Goal: Communication & Community: Answer question/provide support

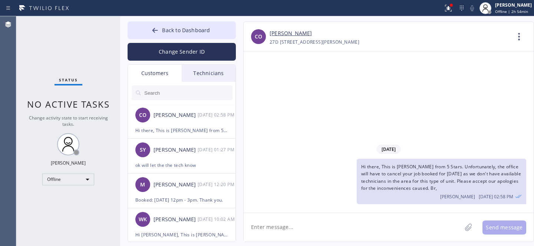
click at [178, 92] on input "text" at bounding box center [187, 93] width 89 height 15
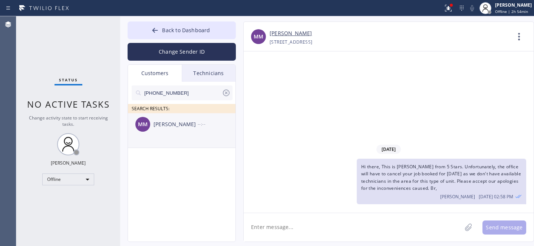
click at [170, 133] on div "[PERSON_NAME] --:--" at bounding box center [182, 124] width 108 height 22
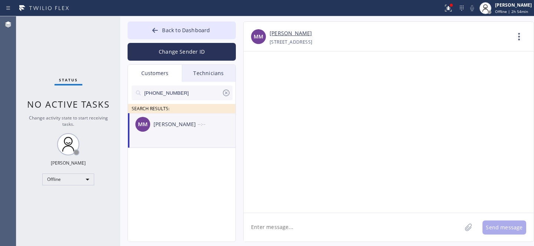
click at [315, 226] on textarea at bounding box center [353, 227] width 218 height 29
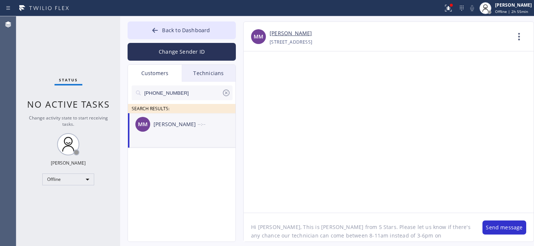
paste textarea "Wolf Microwave"
click at [397, 236] on textarea "Hi [PERSON_NAME], This is [PERSON_NAME] from 5 Stars. Please let us know if the…" at bounding box center [359, 227] width 231 height 29
paste textarea "[DATE]"
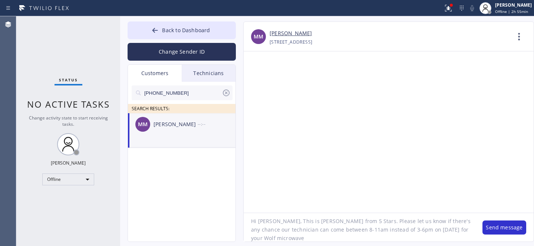
click at [318, 238] on textarea "Hi [PERSON_NAME], This is [PERSON_NAME] from 5 Stars. Please let us know if the…" at bounding box center [359, 227] width 231 height 29
type textarea "Hi [PERSON_NAME], This is [PERSON_NAME] from 5 Stars. Please let us know if the…"
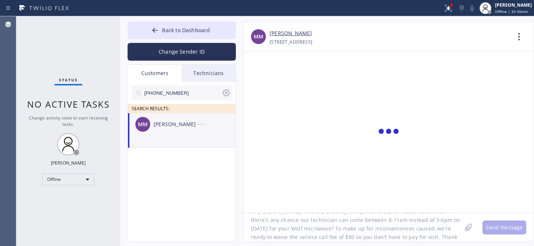
scroll to position [0, 0]
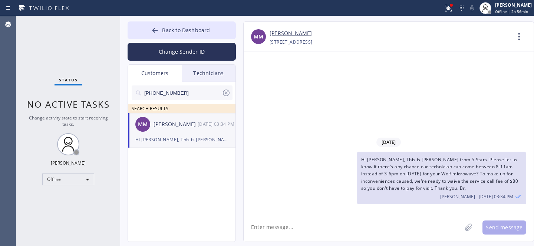
drag, startPoint x: 180, startPoint y: 89, endPoint x: 200, endPoint y: 92, distance: 20.3
click at [180, 89] on input "[PHONE_NUMBER]" at bounding box center [182, 93] width 78 height 15
paste input "818) 681-6056"
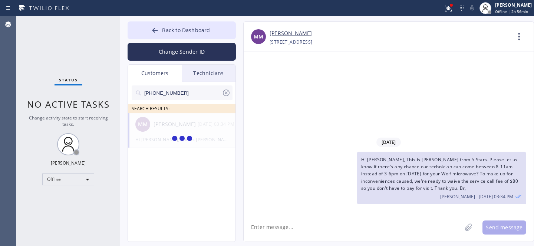
type input "[PHONE_NUMBER]"
click at [431, 172] on span "Hi [PERSON_NAME], This is [PERSON_NAME] from 5 Stars. Please let us know if the…" at bounding box center [439, 174] width 157 height 35
click at [431, 173] on span "Hi [PERSON_NAME], This is [PERSON_NAME] from 5 Stars. Please let us know if the…" at bounding box center [439, 174] width 157 height 35
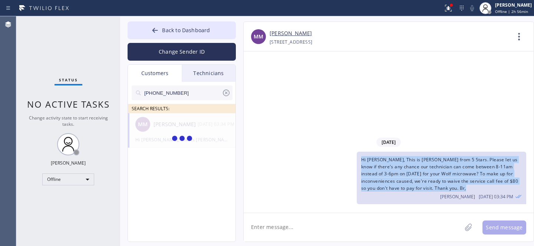
click at [431, 173] on span "Hi [PERSON_NAME], This is [PERSON_NAME] from 5 Stars. Please let us know if the…" at bounding box center [439, 174] width 157 height 35
copy span "Hi [PERSON_NAME], This is [PERSON_NAME] from 5 Stars. Please let us know if the…"
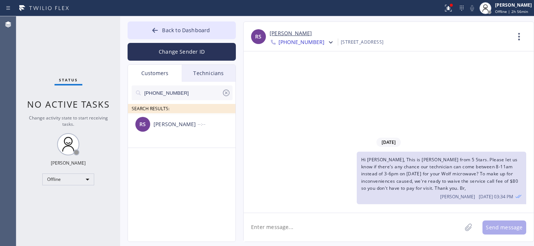
click at [179, 129] on div "RS [PERSON_NAME] --:--" at bounding box center [182, 124] width 108 height 22
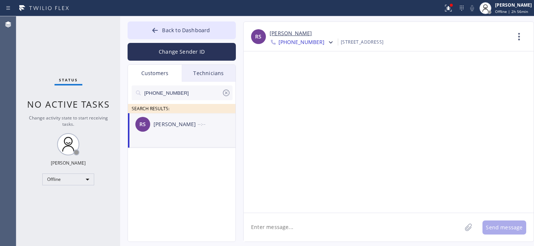
click at [309, 225] on textarea at bounding box center [353, 227] width 218 height 29
paste textarea "Hi [PERSON_NAME], This is [PERSON_NAME] from 5 Stars. Please let us know if the…"
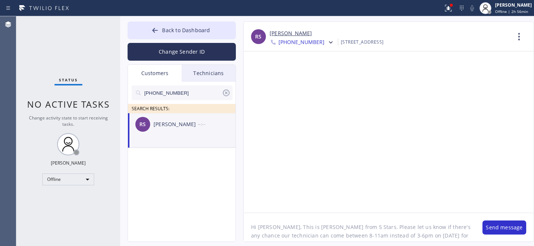
click at [266, 226] on textarea "Hi [PERSON_NAME], This is [PERSON_NAME] from 5 Stars. Please let us know if the…" at bounding box center [359, 227] width 231 height 29
drag, startPoint x: 303, startPoint y: 229, endPoint x: 343, endPoint y: 230, distance: 40.4
click at [343, 230] on textarea "Hi [PERSON_NAME], This is [PERSON_NAME] from 5 Stars. Please let us know if the…" at bounding box center [359, 227] width 231 height 29
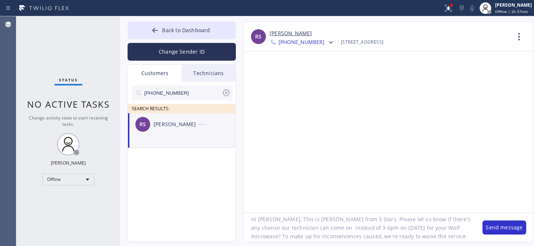
paste textarea "[DATE]"
drag, startPoint x: 390, startPoint y: 228, endPoint x: 444, endPoint y: 228, distance: 53.7
click at [442, 228] on textarea "Hi [PERSON_NAME], This is [PERSON_NAME] from 5 Stars. Please let us know if the…" at bounding box center [359, 227] width 231 height 29
drag, startPoint x: 415, startPoint y: 229, endPoint x: 277, endPoint y: 234, distance: 138.3
click at [277, 234] on textarea "Hi [PERSON_NAME], This is [PERSON_NAME] from 5 Stars. Please let us know if the…" at bounding box center [359, 227] width 231 height 29
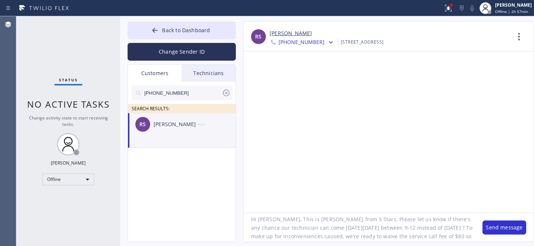
click at [361, 229] on textarea "Hi [PERSON_NAME], This is [PERSON_NAME] from 5 Stars. Please let us know if the…" at bounding box center [359, 227] width 231 height 29
click at [423, 223] on textarea "Hi [PERSON_NAME], This is [PERSON_NAME] from 5 Stars. Please let us know if the…" at bounding box center [359, 227] width 231 height 29
click at [460, 229] on textarea "Hi [PERSON_NAME], This is [PERSON_NAME] from 5 Stars. Please let us know if the…" at bounding box center [359, 227] width 231 height 29
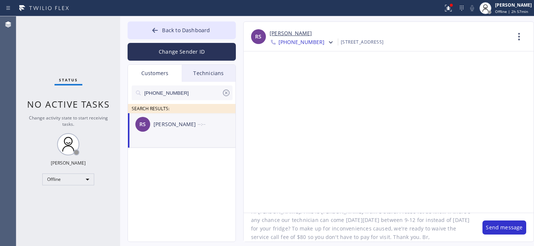
click at [460, 229] on textarea "Hi [PERSON_NAME], This is [PERSON_NAME] from 5 Stars. Please let us know if the…" at bounding box center [359, 227] width 231 height 29
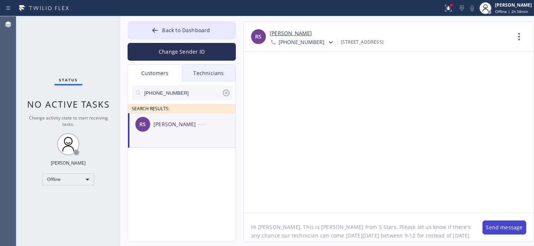
type textarea "Hi [PERSON_NAME], This is [PERSON_NAME] from 5 Stars. Please let us know if the…"
click at [504, 231] on button "Send message" at bounding box center [504, 228] width 44 height 14
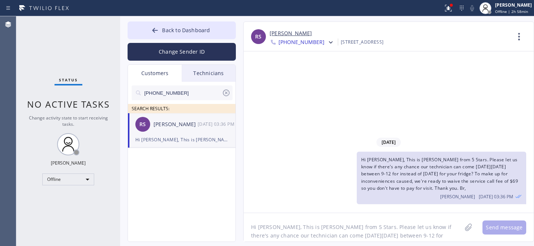
click at [231, 94] on div "[PHONE_NUMBER]" at bounding box center [182, 93] width 101 height 15
drag, startPoint x: 229, startPoint y: 92, endPoint x: 207, endPoint y: 70, distance: 30.9
click at [229, 92] on icon at bounding box center [226, 93] width 7 height 7
click at [179, 27] on span "Back to Dashboard" at bounding box center [186, 30] width 48 height 7
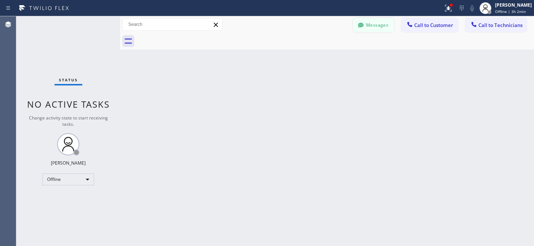
click at [379, 22] on button "Messages" at bounding box center [373, 25] width 41 height 14
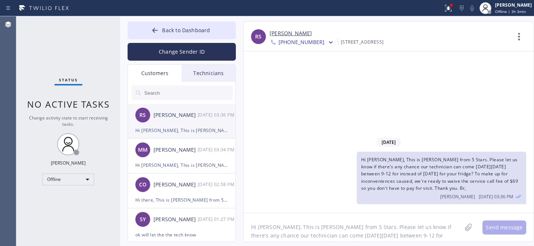
click at [191, 121] on div "RS [PERSON_NAME] [DATE] 03:36 PM" at bounding box center [182, 115] width 108 height 22
click at [299, 222] on textarea "Hi [PERSON_NAME], This is [PERSON_NAME] from 5 Stars. Please let us know if the…" at bounding box center [353, 227] width 218 height 29
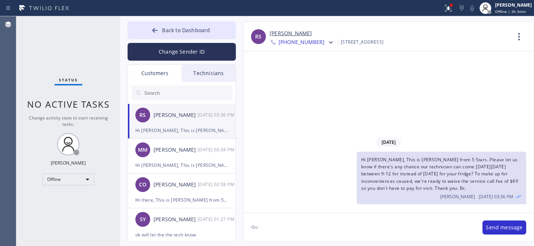
type textarea "Ф"
type textarea "Any updates?"
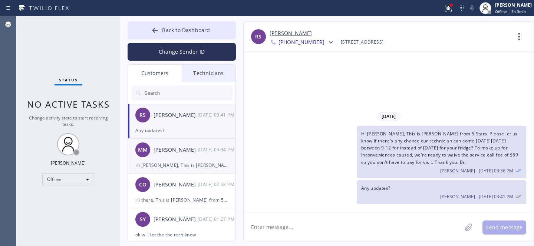
click at [166, 164] on div "Hi [PERSON_NAME], This is [PERSON_NAME] from 5 Stars. Please let us know if the…" at bounding box center [181, 165] width 93 height 9
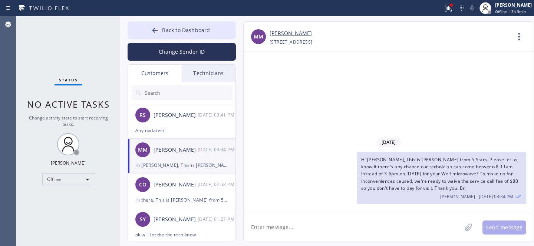
click at [313, 222] on textarea at bounding box center [353, 227] width 218 height 29
paste textarea "for your Wolf microwave"
type textarea "Any updates?"
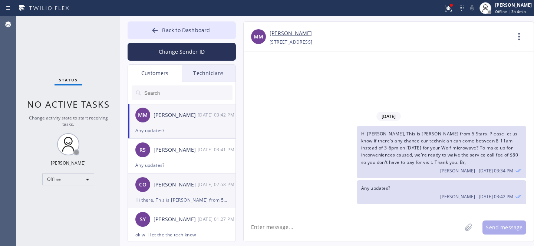
click at [188, 197] on div "Hi there, This is [PERSON_NAME] from 5 Stars. Unfortunately, the office will ha…" at bounding box center [181, 200] width 93 height 9
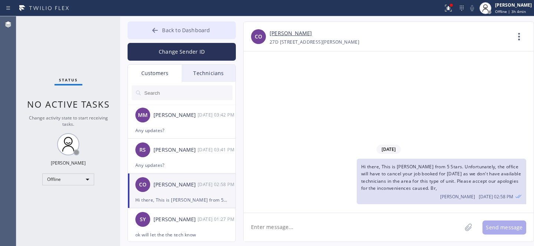
click at [157, 30] on icon at bounding box center [154, 30] width 7 height 7
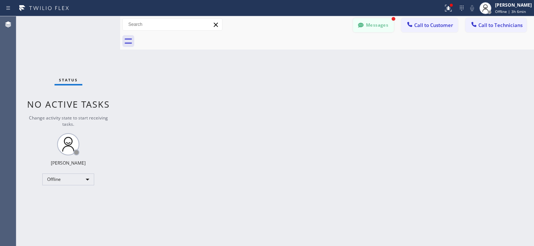
click at [366, 26] on button "Messages" at bounding box center [373, 25] width 41 height 14
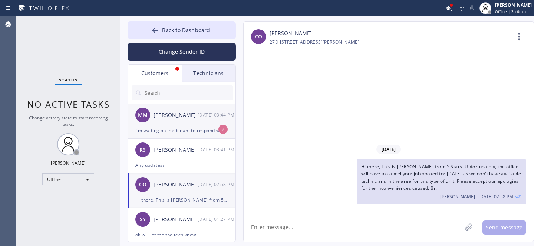
click at [185, 122] on div "[PERSON_NAME][GEOGRAPHIC_DATA] [DATE] 03:44 PM" at bounding box center [182, 115] width 108 height 22
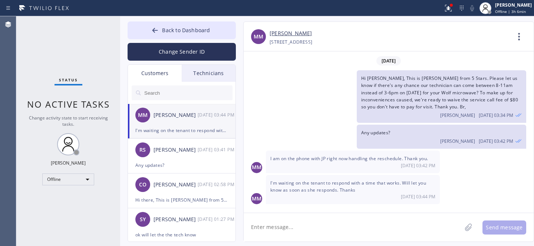
click at [324, 231] on textarea at bounding box center [353, 227] width 218 height 29
type textarea "Щр щƒ"
type textarea "Oh ok"
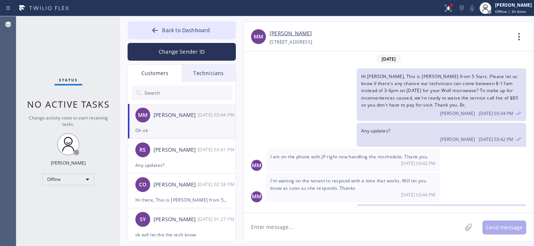
scroll to position [23, 0]
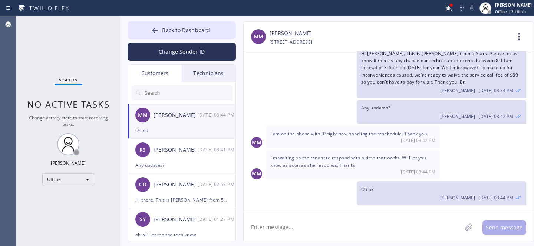
click at [362, 229] on textarea at bounding box center [353, 227] width 218 height 29
type textarea "Thank you"
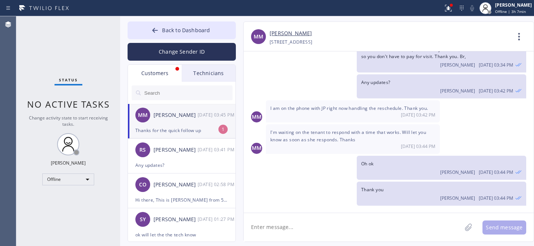
scroll to position [73, 0]
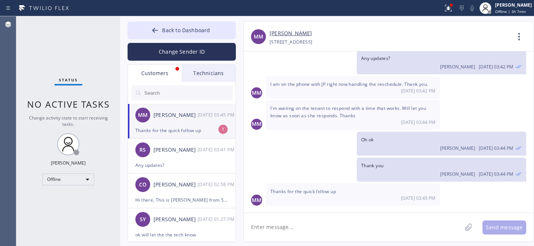
drag, startPoint x: 173, startPoint y: 124, endPoint x: 218, endPoint y: 122, distance: 44.9
click at [173, 124] on div "[PERSON_NAME][GEOGRAPHIC_DATA] [DATE] 03:45 PM" at bounding box center [182, 115] width 108 height 22
drag, startPoint x: 173, startPoint y: 29, endPoint x: 252, endPoint y: 93, distance: 102.5
click at [173, 29] on span "Back to Dashboard" at bounding box center [186, 30] width 48 height 7
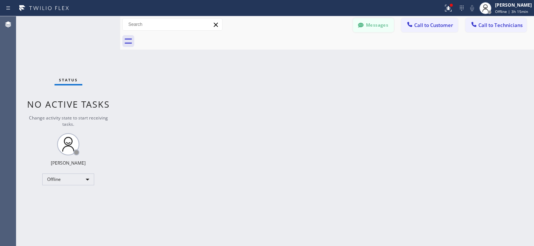
click at [366, 27] on button "Messages" at bounding box center [373, 25] width 41 height 14
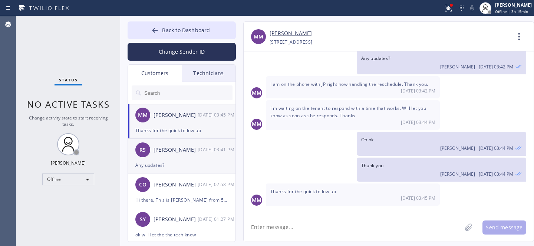
click at [178, 161] on div "Any updates?" at bounding box center [181, 165] width 93 height 9
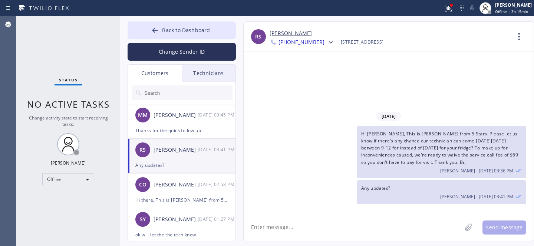
scroll to position [0, 0]
click at [172, 126] on div "[DATE] 3-6p works. Thanks" at bounding box center [181, 130] width 93 height 9
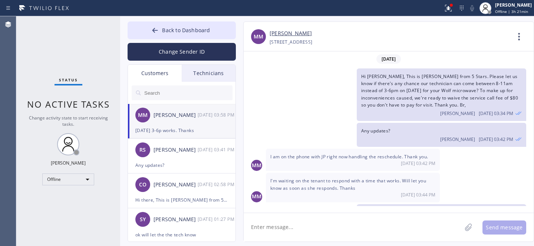
scroll to position [97, 0]
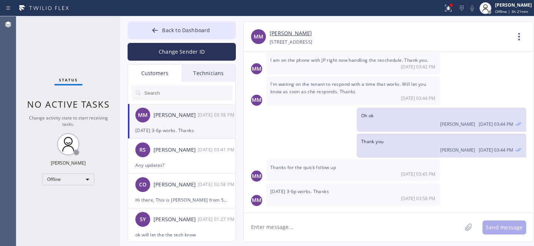
click at [309, 232] on textarea at bounding box center [353, 227] width 218 height 29
click at [308, 231] on textarea at bounding box center [353, 227] width 218 height 29
drag, startPoint x: 304, startPoint y: 228, endPoint x: 318, endPoint y: 218, distance: 17.2
click at [304, 228] on textarea at bounding box center [353, 227] width 218 height 29
type textarea "M"
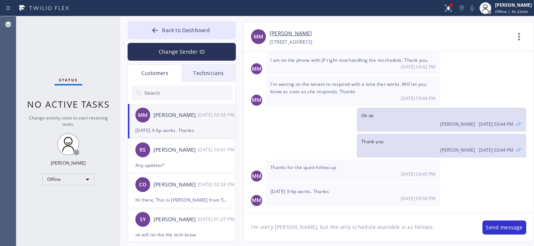
paste textarea "Mon & Wed (8am-1pm); Tue, Thur, Fri (8am-11am)"
type textarea "I'm sorry [PERSON_NAME], but the only schedule available is as follows: Mon & W…"
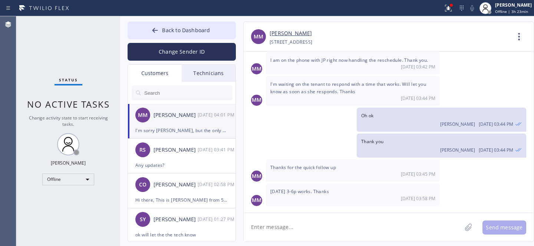
scroll to position [130, 0]
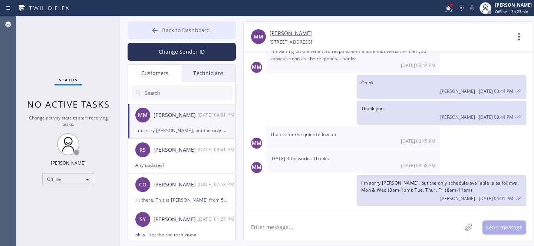
click at [145, 27] on button "Back to Dashboard" at bounding box center [181, 30] width 108 height 18
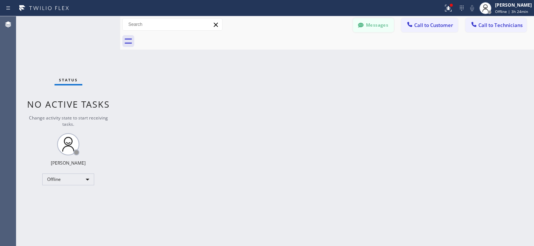
click at [372, 32] on button "Messages" at bounding box center [373, 25] width 41 height 14
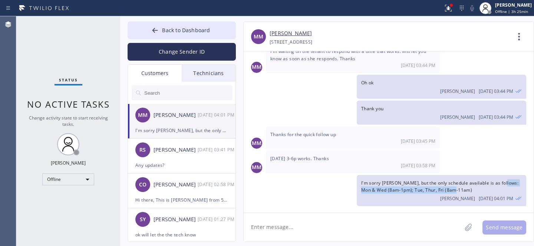
drag, startPoint x: 503, startPoint y: 181, endPoint x: 505, endPoint y: 192, distance: 11.8
click at [505, 192] on div "I'm sorry [PERSON_NAME], but the only schedule available is as follows: Mon & W…" at bounding box center [441, 190] width 169 height 31
copy span "Mon & Wed (8am-1pm); Tue, Thur, Fri (8am-11am)"
click at [351, 229] on textarea at bounding box center [353, 227] width 218 height 29
paste textarea "Mon & Wed (8am-1pm); Tue, Thur, Fri (8am-11am)"
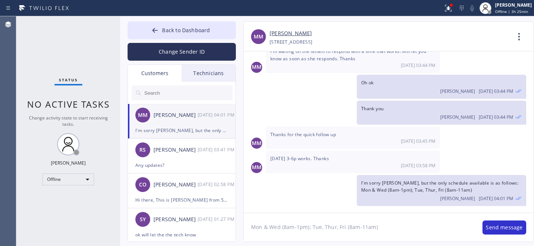
click at [293, 228] on textarea "Mon & Wed (8am-1pm); Tue, Thur, Fri (8am-11am)" at bounding box center [359, 227] width 231 height 29
click at [408, 227] on textarea "Mon & Wed (8-11/9-12/10-1pm); Tue, Thur, Fri (8am-11am)" at bounding box center [359, 227] width 231 height 29
type textarea "Mon & Wed (8-11/9-12/10-1pm); Tue, Thur, Fri (8am-11am) to be more exact."
click at [499, 228] on button "Send message" at bounding box center [504, 228] width 44 height 14
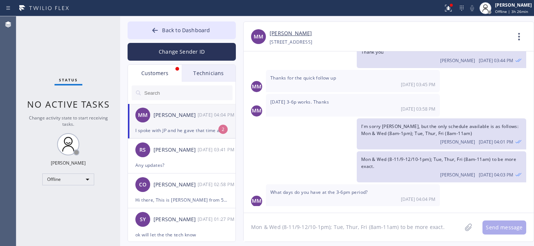
scroll to position [218, 0]
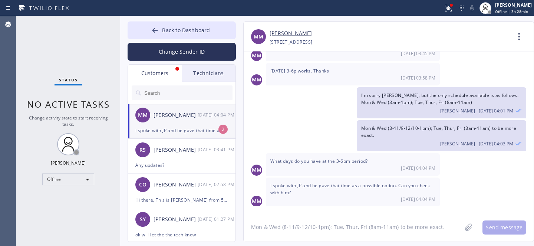
click at [190, 122] on div "[PERSON_NAME][GEOGRAPHIC_DATA] [DATE] 04:04 PM" at bounding box center [182, 115] width 108 height 22
click at [330, 220] on textarea "Mon & Wed (8-11/9-12/10-1pm); Tue, Thur, Fri (8am-11am) to be more exact." at bounding box center [353, 227] width 218 height 29
type textarea "Yes, Sorry no 3-6 time frame available"
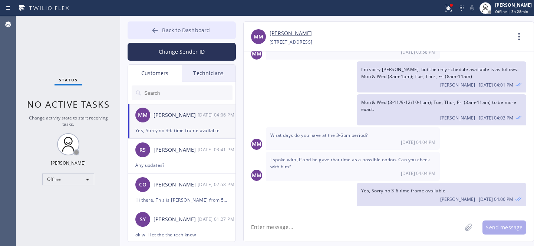
click at [172, 37] on button "Back to Dashboard" at bounding box center [181, 30] width 108 height 18
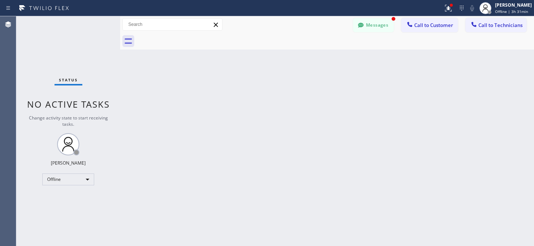
scroll to position [268, 0]
click at [366, 29] on button "Messages" at bounding box center [373, 25] width 41 height 14
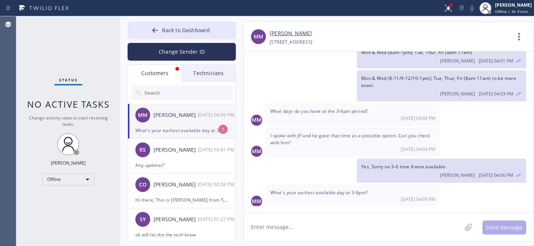
click at [181, 122] on div "[PERSON_NAME][GEOGRAPHIC_DATA] [DATE] 04:09 PM" at bounding box center [182, 115] width 108 height 22
click at [343, 226] on textarea at bounding box center [353, 227] width 218 height 29
type textarea "sorry no 3-6 time frame"
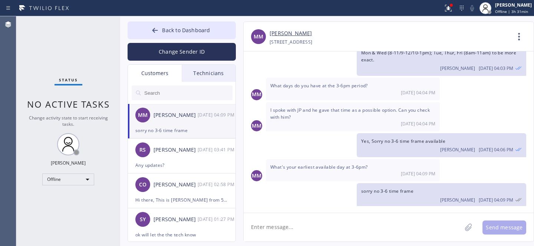
scroll to position [236, 0]
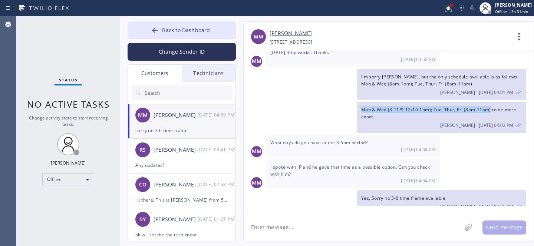
drag, startPoint x: 362, startPoint y: 108, endPoint x: 490, endPoint y: 109, distance: 127.9
click at [490, 109] on span "Mon & Wed (8-11/9-12/10-1pm); Tue, Thur, Fri (8am-11am) to be more exact." at bounding box center [438, 113] width 155 height 13
copy span "Mon & Wed (8-11/9-12/10-1pm); Tue, Thur, Fri (8am-11am)"
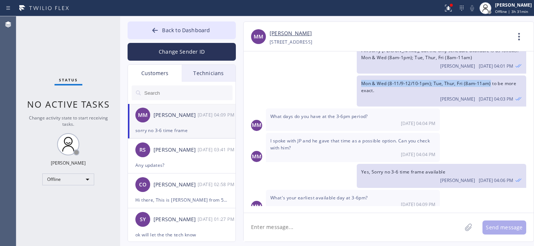
scroll to position [293, 0]
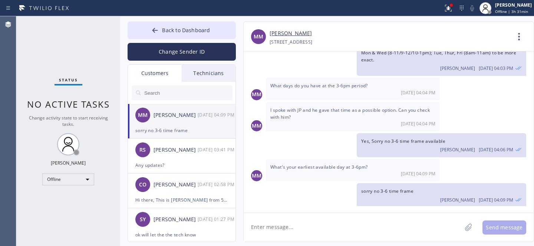
click at [334, 240] on textarea at bounding box center [353, 227] width 218 height 29
paste textarea "Mon & Wed (8-11/9-12/10-1pm); Tue, Thur, Fri (8am-11am)"
type textarea "only Mon & Wed (8-11/9-12/10-1pm); Tue, Thur, Fri (8am-11am)"
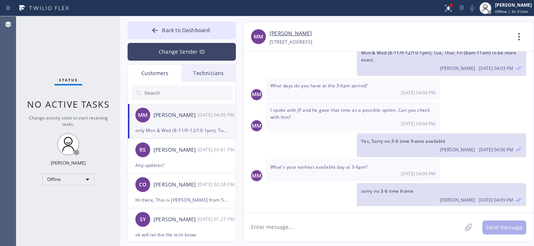
scroll to position [319, 0]
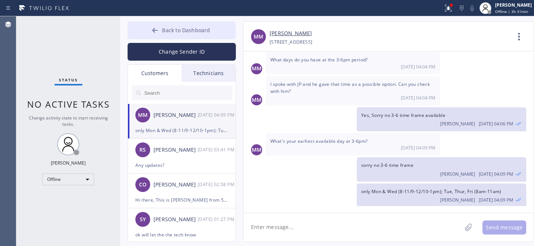
click at [166, 32] on span "Back to Dashboard" at bounding box center [186, 30] width 48 height 7
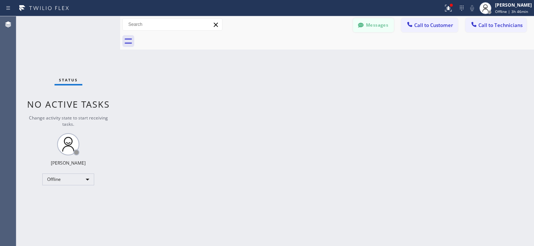
click at [382, 30] on button "Messages" at bounding box center [373, 25] width 41 height 14
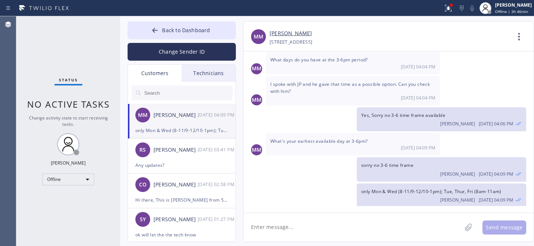
click at [173, 122] on div "[PERSON_NAME][GEOGRAPHIC_DATA] [DATE] 04:09 PM" at bounding box center [182, 115] width 108 height 22
drag, startPoint x: 189, startPoint y: 29, endPoint x: 281, endPoint y: 1, distance: 96.3
click at [189, 29] on span "Back to Dashboard" at bounding box center [186, 30] width 48 height 7
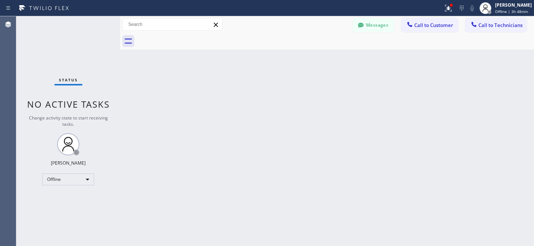
click at [370, 21] on button "Messages" at bounding box center [373, 25] width 41 height 14
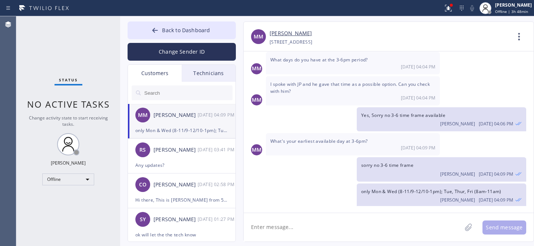
click at [188, 127] on div "only Mon & Wed (8-11/9-12/10-1pm); Tue, Thur, Fri (8am-11am)" at bounding box center [181, 130] width 93 height 9
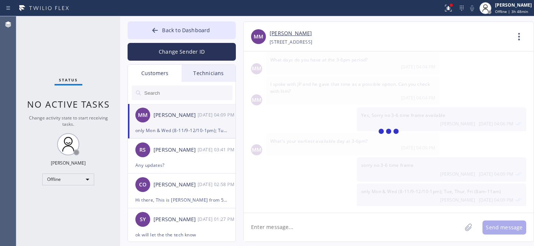
click at [324, 229] on textarea at bounding box center [353, 227] width 218 height 29
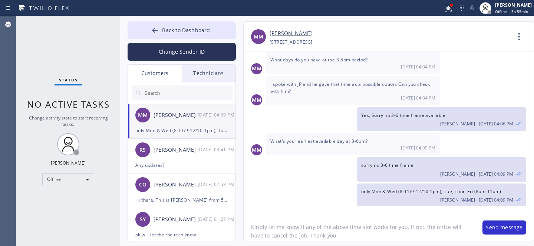
click at [383, 226] on textarea "Kindly let me know if any of the above time slot works for you. If not, the off…" at bounding box center [359, 227] width 231 height 29
type textarea "Kindly let me know if any of the above time slot work for you. If not, the offi…"
click at [499, 223] on button "Send message" at bounding box center [504, 228] width 44 height 14
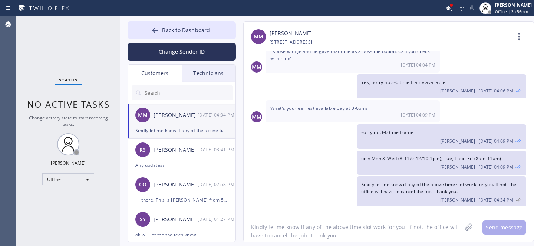
drag, startPoint x: 166, startPoint y: 32, endPoint x: 276, endPoint y: 149, distance: 160.4
click at [166, 32] on span "Back to Dashboard" at bounding box center [186, 30] width 48 height 7
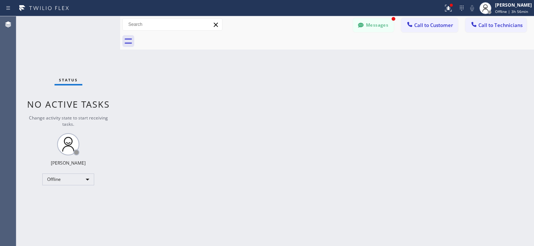
scroll to position [376, 0]
click at [372, 28] on button "Messages" at bounding box center [373, 25] width 41 height 14
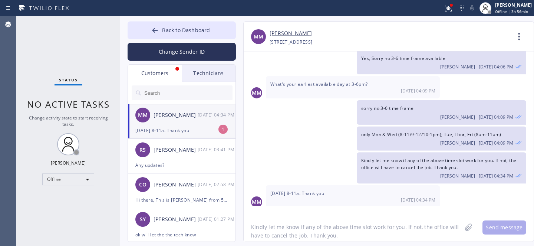
click at [177, 127] on div "[DATE] 8-11a. Thank you" at bounding box center [181, 130] width 93 height 9
click at [327, 232] on textarea "Kindly let me know if any of the above time slot work for you. If not, the offi…" at bounding box center [353, 227] width 218 height 29
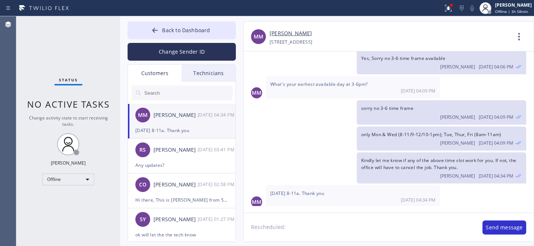
paste textarea "[DATE] 8am - 11am"
type textarea "Rescheduled: [DATE] 8am - 11am. Service call fee waived. Thank you."
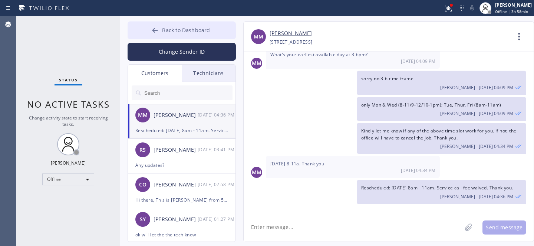
click at [178, 36] on button "Back to Dashboard" at bounding box center [181, 30] width 108 height 18
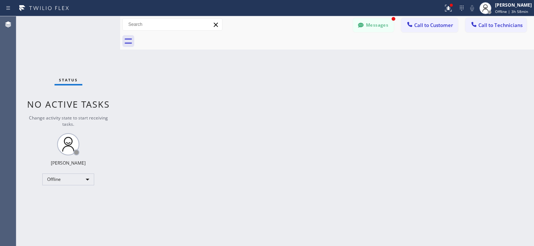
scroll to position [433, 0]
click at [365, 27] on button "Messages" at bounding box center [373, 25] width 41 height 14
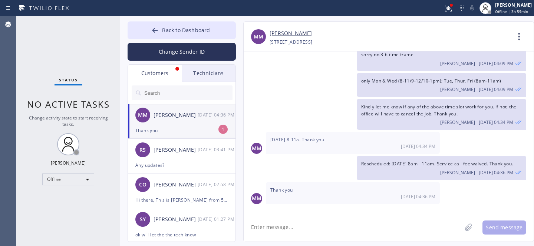
click at [170, 125] on div "[PERSON_NAME][GEOGRAPHIC_DATA] [DATE] 04:36 PM" at bounding box center [182, 115] width 108 height 22
click at [294, 228] on textarea at bounding box center [353, 227] width 218 height 29
type textarea "Welcome"
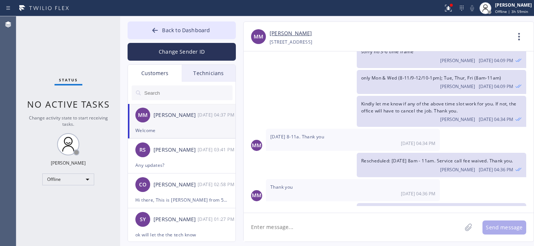
scroll to position [459, 0]
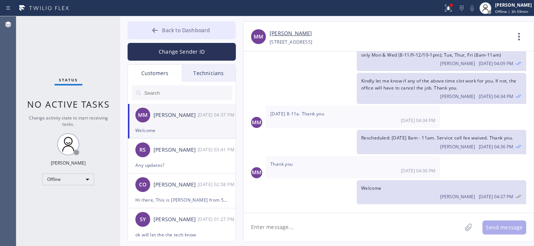
click at [164, 36] on button "Back to Dashboard" at bounding box center [181, 30] width 108 height 18
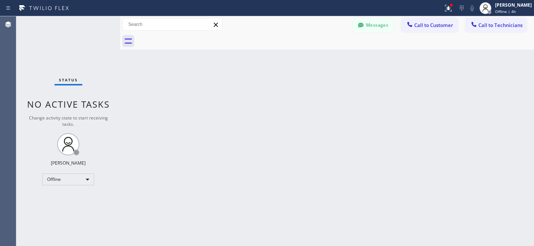
click at [227, 82] on div "Back to Dashboard Change Sender ID Customers Technicians [PERSON_NAME][GEOGRAPH…" at bounding box center [327, 131] width 414 height 230
